Goal: Task Accomplishment & Management: Manage account settings

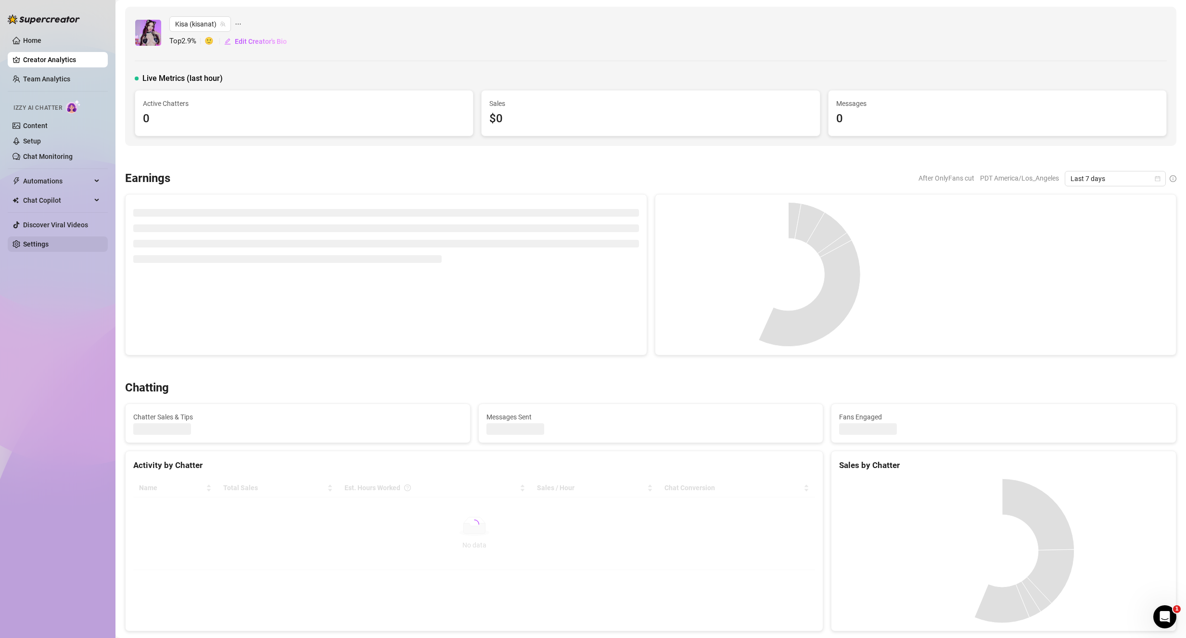
click at [23, 240] on link "Settings" at bounding box center [36, 244] width 26 height 8
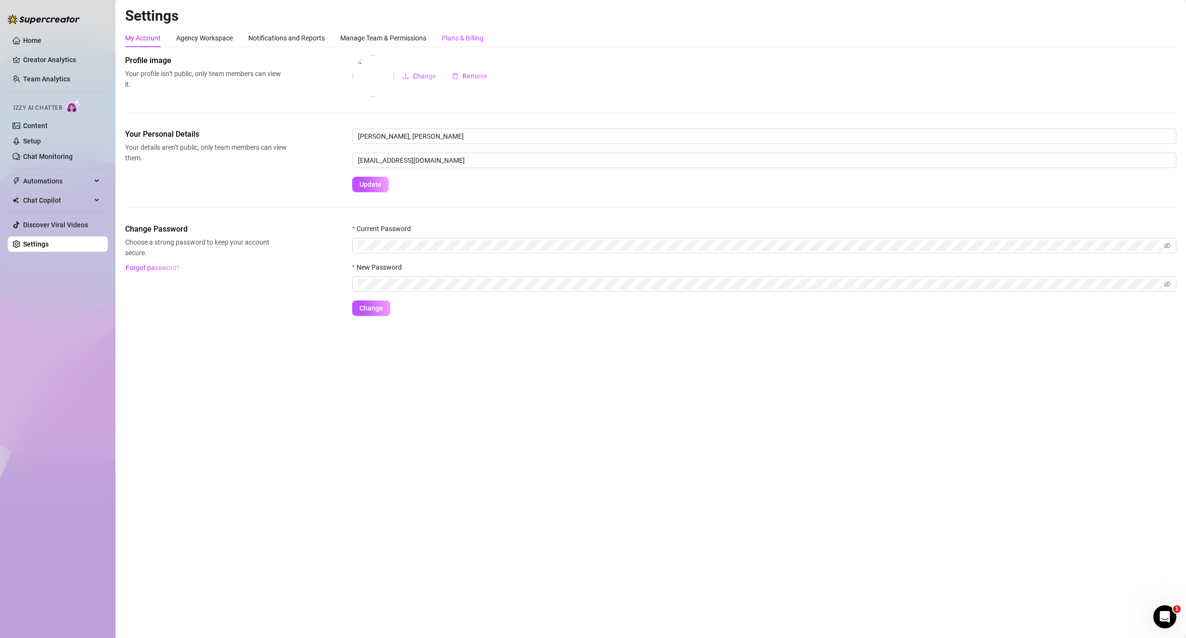
click at [462, 33] on div "Plans & Billing" at bounding box center [463, 38] width 42 height 11
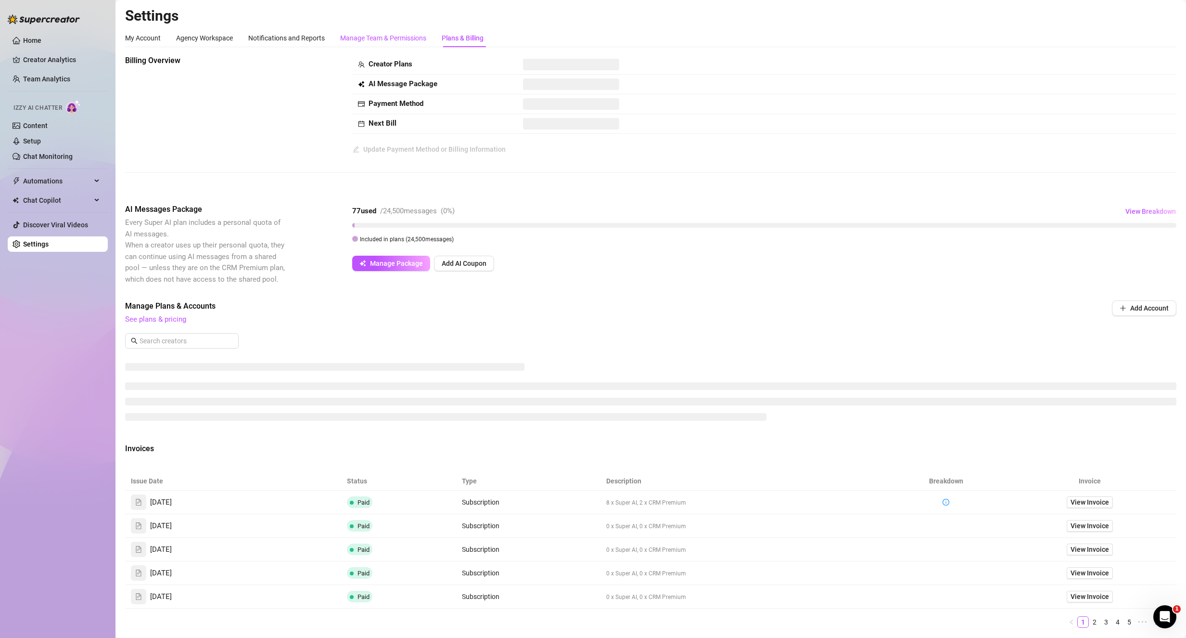
click at [396, 41] on div "Manage Team & Permissions" at bounding box center [383, 38] width 86 height 11
click at [278, 44] on div "Notifications and Reports" at bounding box center [286, 38] width 77 height 18
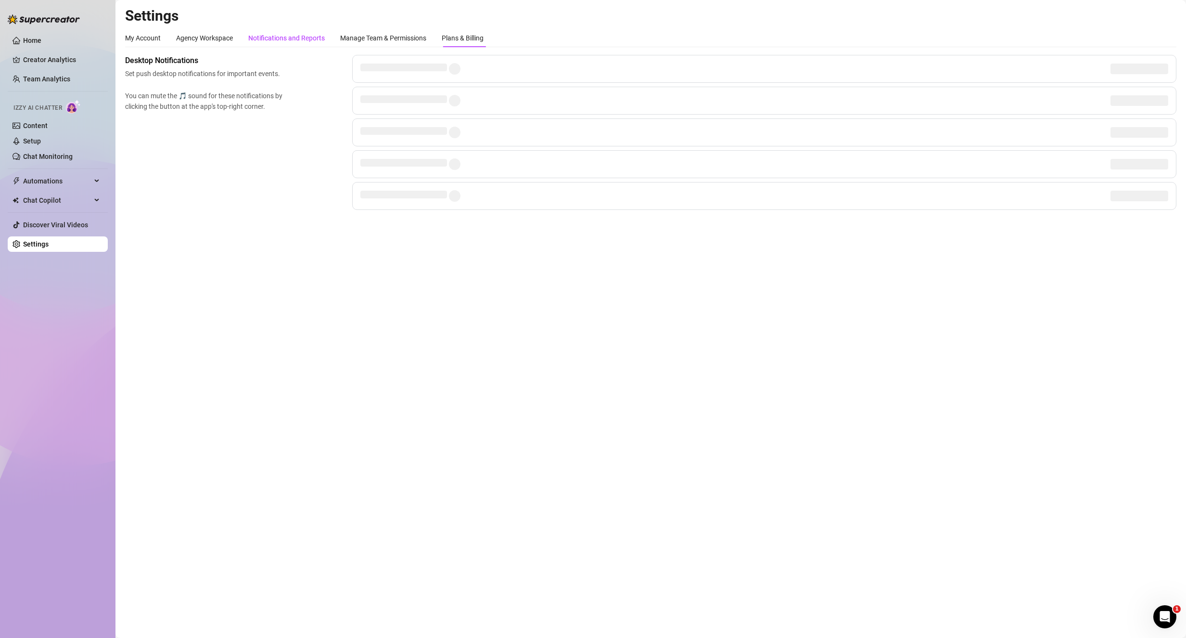
click at [201, 28] on div "Settings My Account Agency Workspace Notifications and Reports Manage Team & Pe…" at bounding box center [650, 114] width 1051 height 215
click at [139, 37] on div "My Account" at bounding box center [143, 38] width 36 height 11
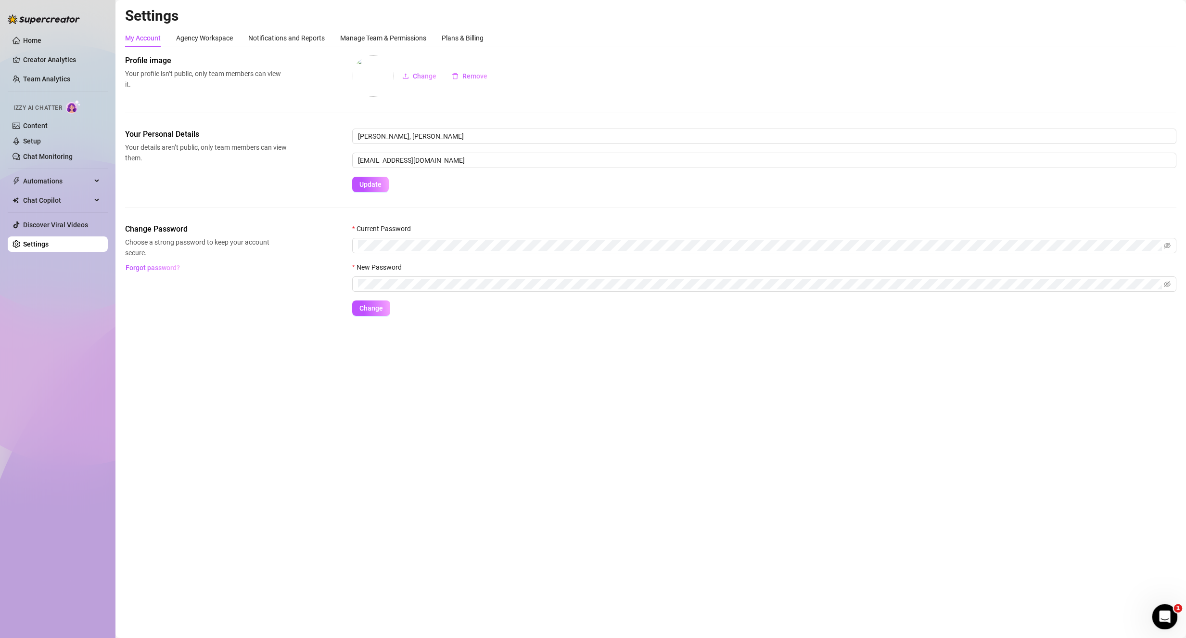
click at [1162, 614] on icon "Open Intercom Messenger" at bounding box center [1164, 615] width 16 height 16
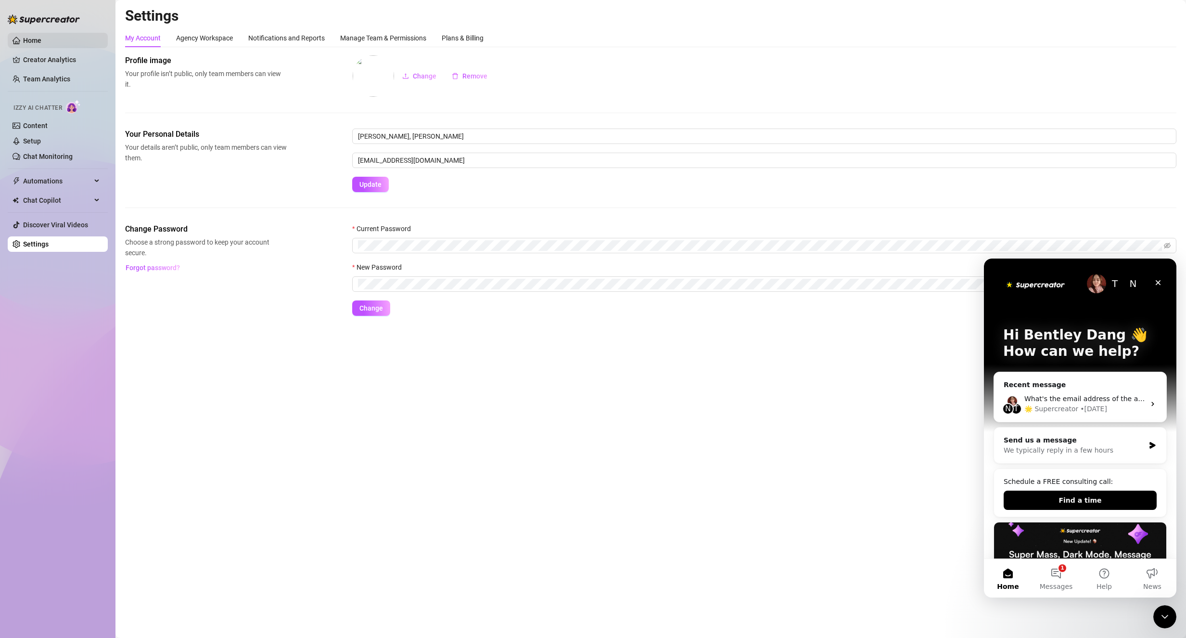
click at [41, 37] on link "Home" at bounding box center [32, 41] width 18 height 8
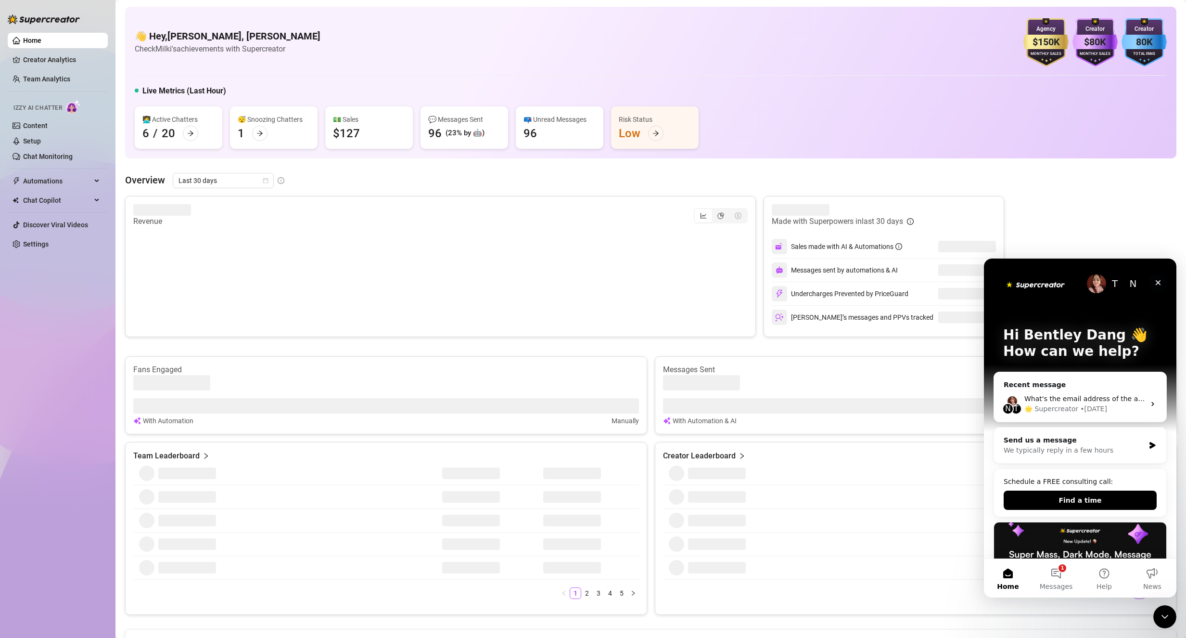
click at [1160, 280] on icon "Close" at bounding box center [1158, 283] width 8 height 8
